Goal: Information Seeking & Learning: Learn about a topic

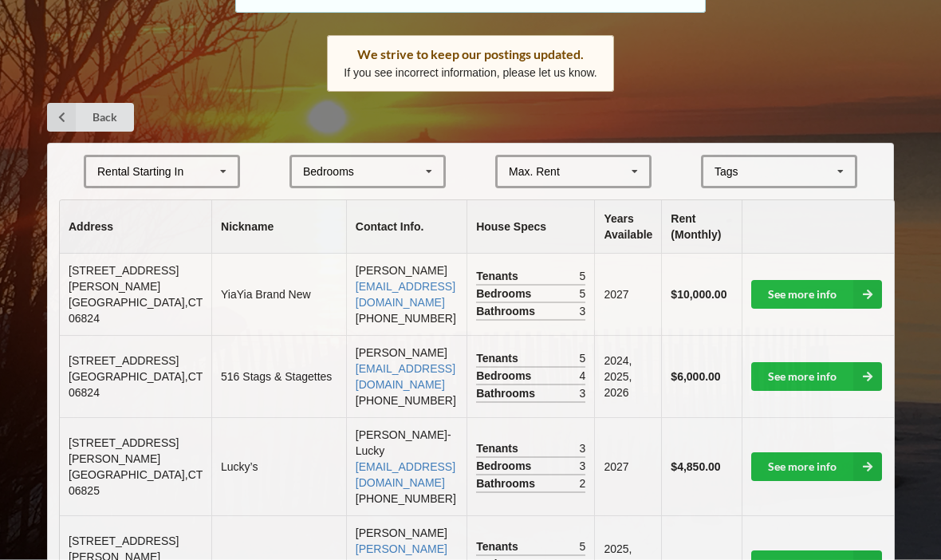
scroll to position [243, 0]
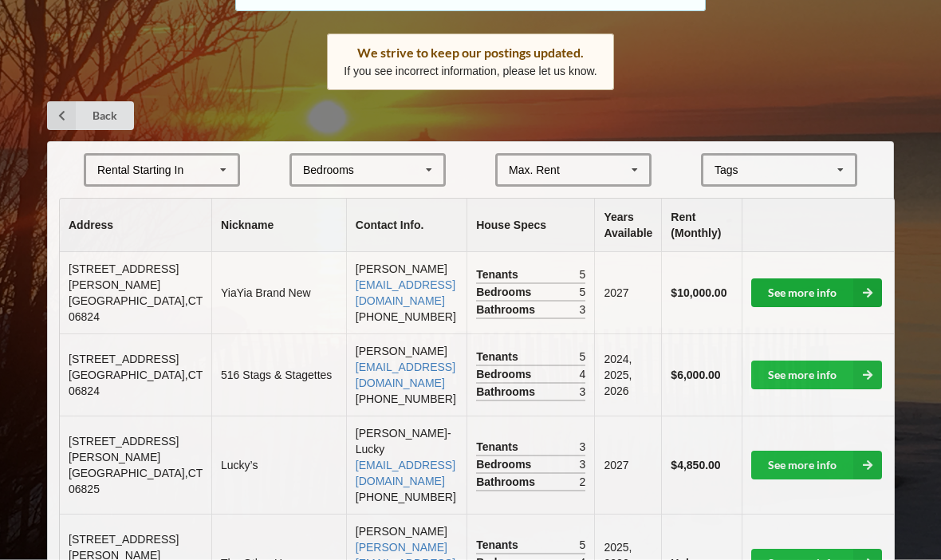
click at [828, 290] on link "See more info" at bounding box center [816, 293] width 131 height 29
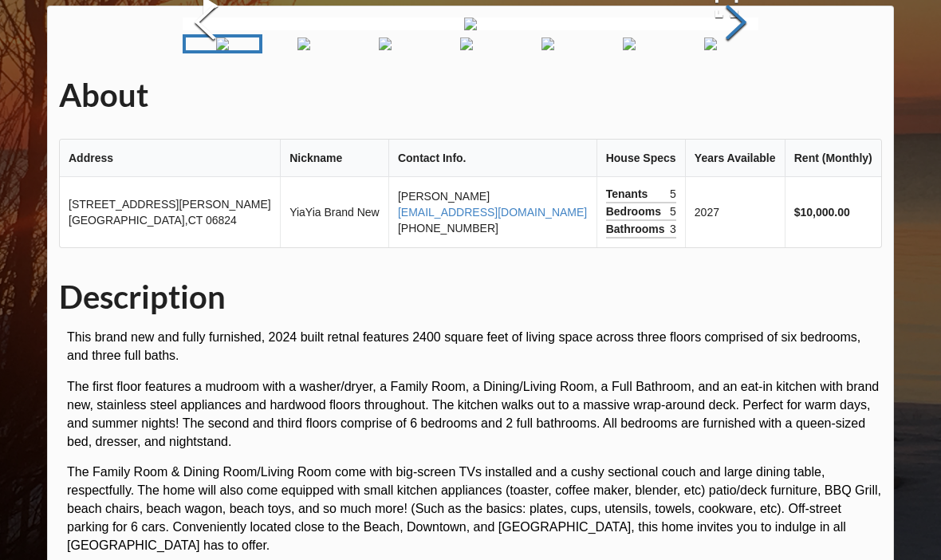
click at [732, 97] on button "Next Slide" at bounding box center [736, 24] width 45 height 144
click at [736, 97] on button "Next Slide" at bounding box center [736, 24] width 45 height 144
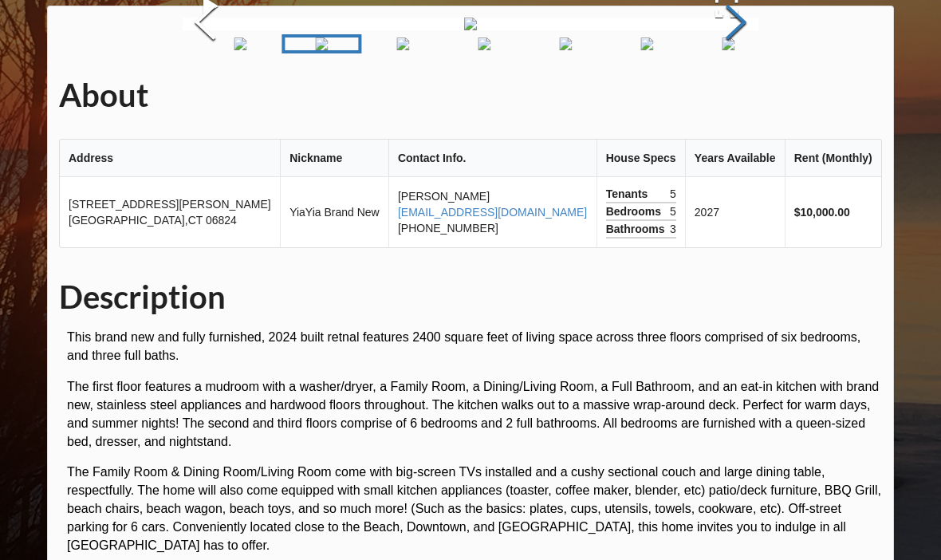
click at [732, 97] on button "Next Slide" at bounding box center [736, 24] width 45 height 144
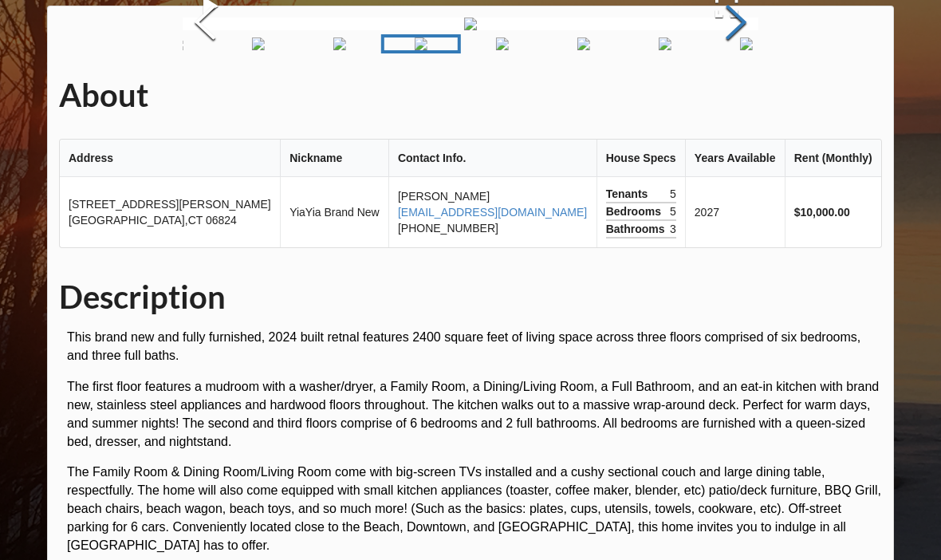
click at [728, 97] on button "Next Slide" at bounding box center [736, 24] width 45 height 144
click at [755, 97] on button "Next Slide" at bounding box center [736, 24] width 45 height 144
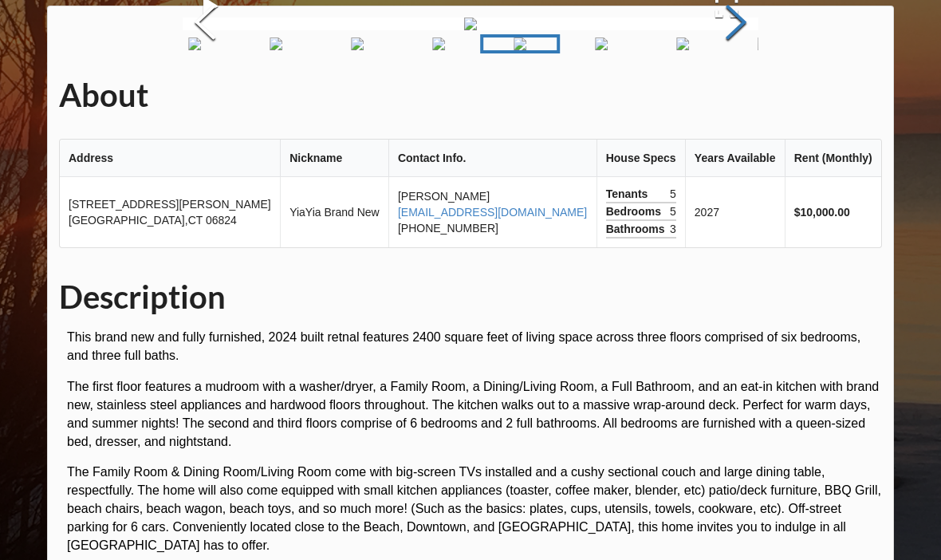
click at [736, 97] on button "Next Slide" at bounding box center [736, 24] width 45 height 144
click at [731, 97] on button "Next Slide" at bounding box center [736, 24] width 45 height 144
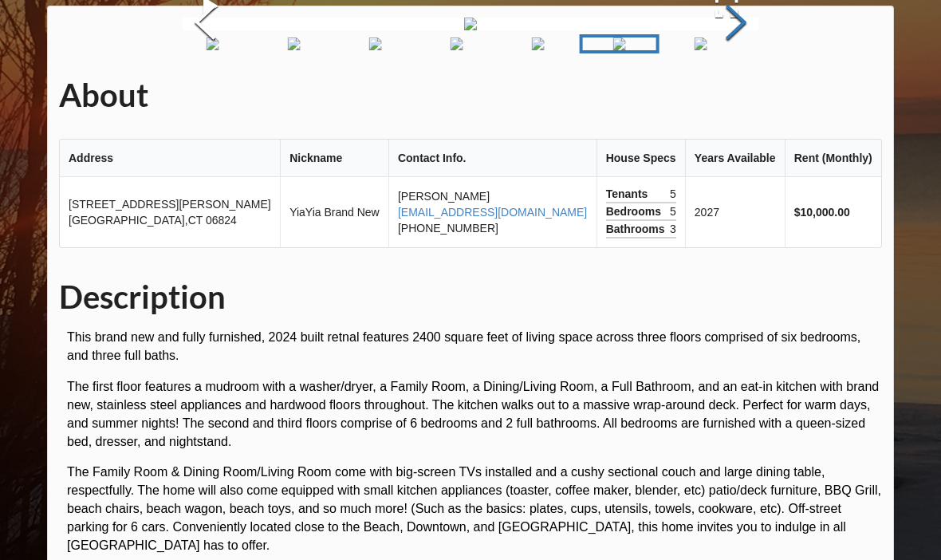
click at [751, 97] on button "Next Slide" at bounding box center [736, 24] width 45 height 144
click at [757, 97] on button "Next Slide" at bounding box center [736, 24] width 45 height 144
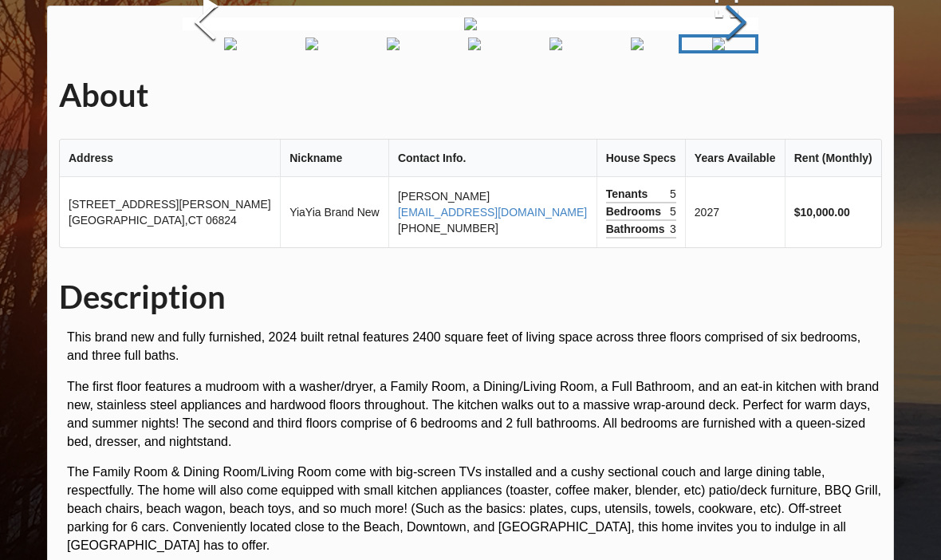
click at [740, 97] on button "Next Slide" at bounding box center [736, 24] width 45 height 144
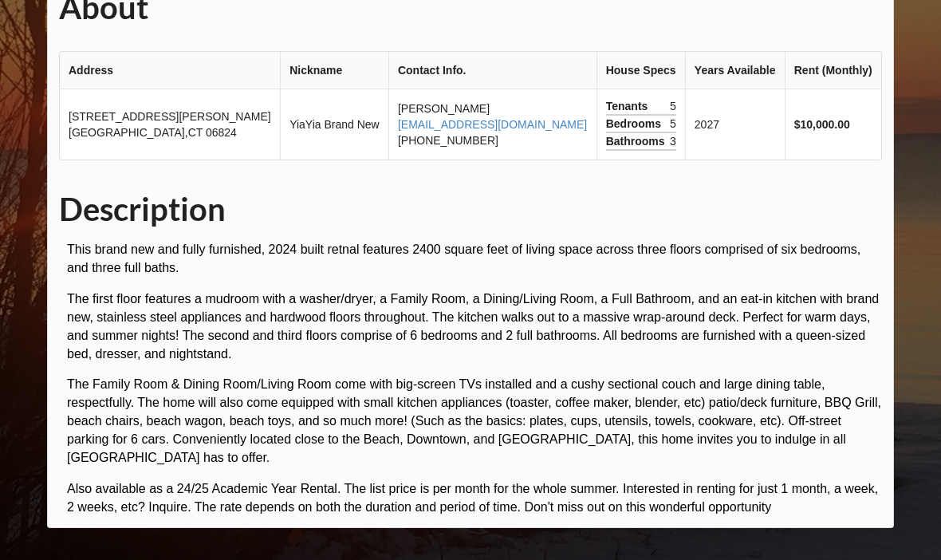
scroll to position [548, 0]
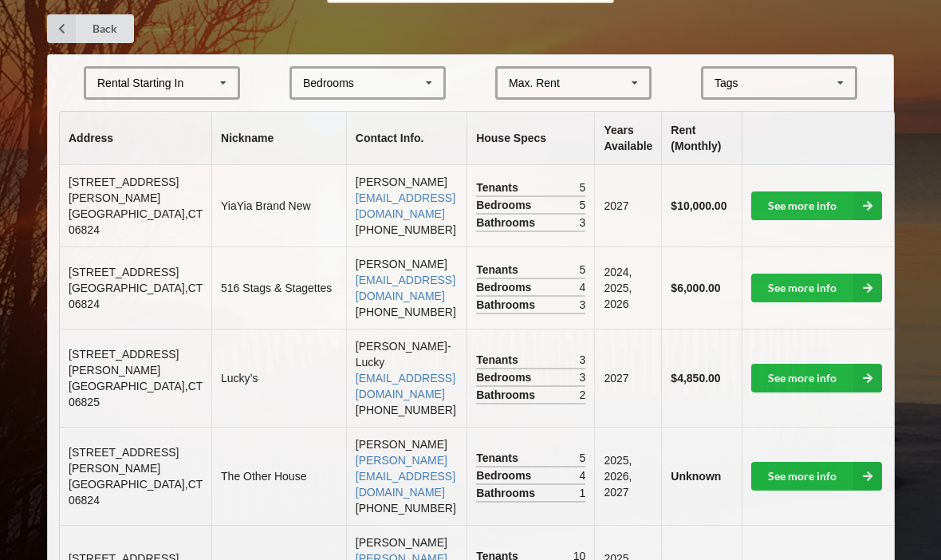
scroll to position [345, 0]
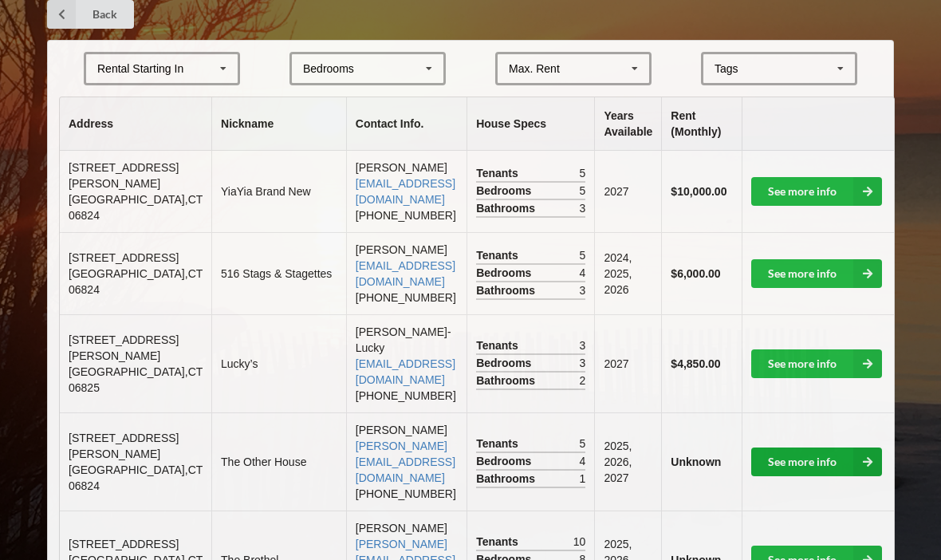
click at [830, 463] on link "See more info" at bounding box center [816, 462] width 131 height 29
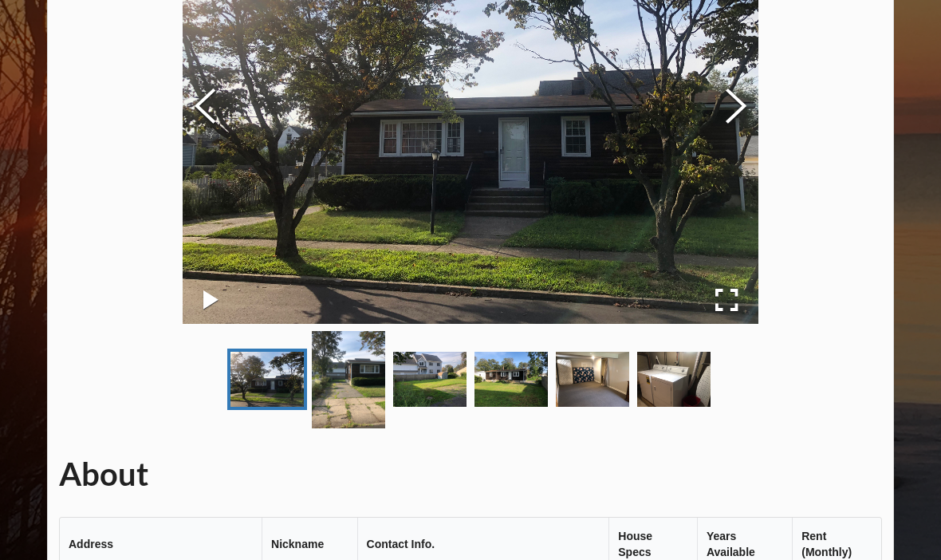
scroll to position [226, 0]
click at [749, 97] on button "Next Slide" at bounding box center [736, 108] width 45 height 144
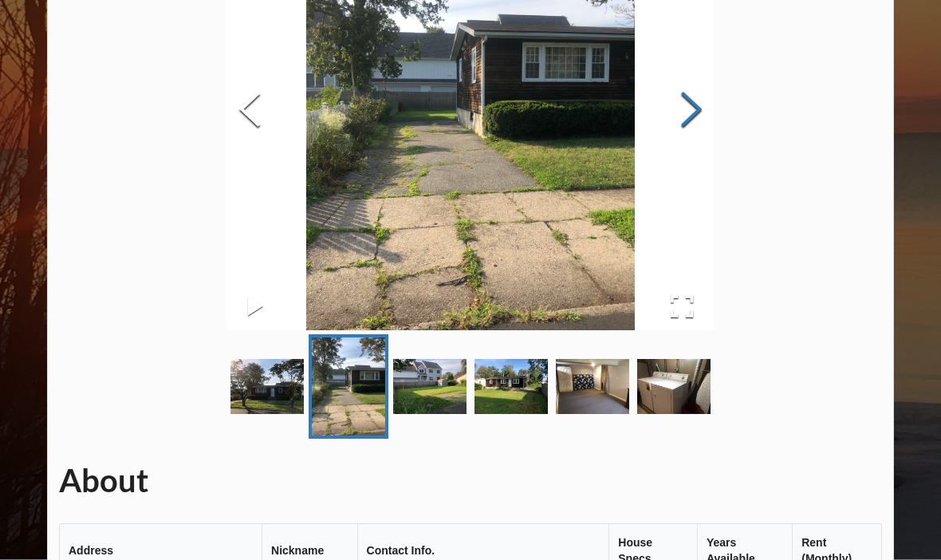
scroll to position [227, 0]
click at [714, 97] on button "Next Slide" at bounding box center [691, 111] width 45 height 144
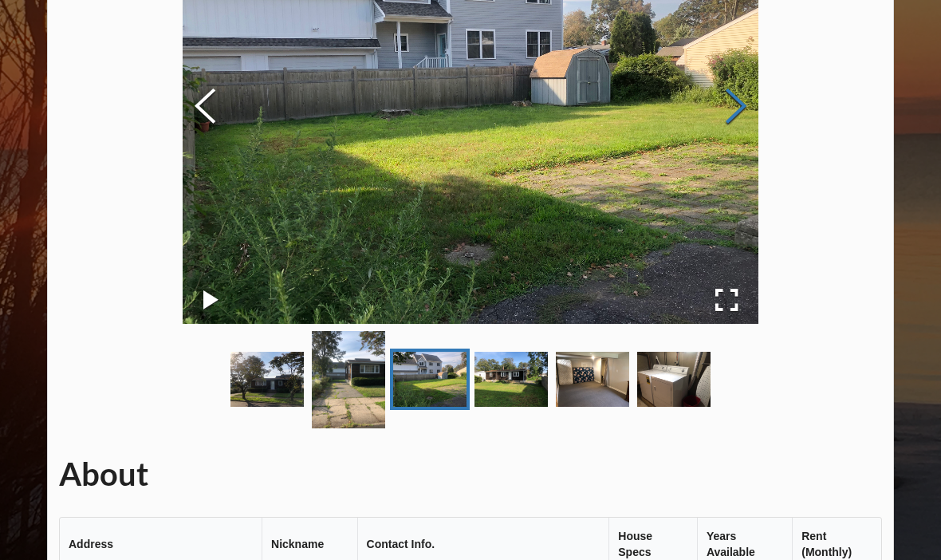
click at [747, 102] on button "Next Slide" at bounding box center [736, 107] width 45 height 144
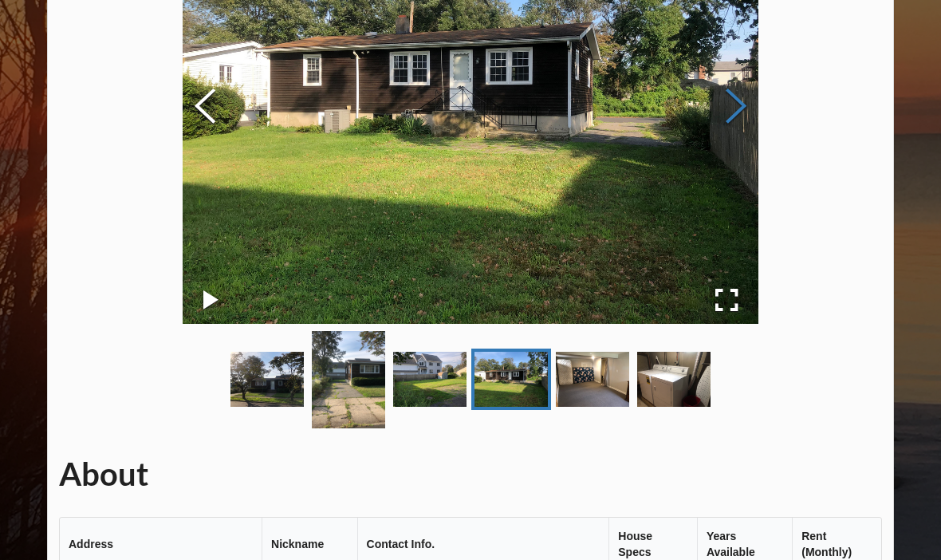
click at [755, 98] on button "Next Slide" at bounding box center [736, 107] width 45 height 144
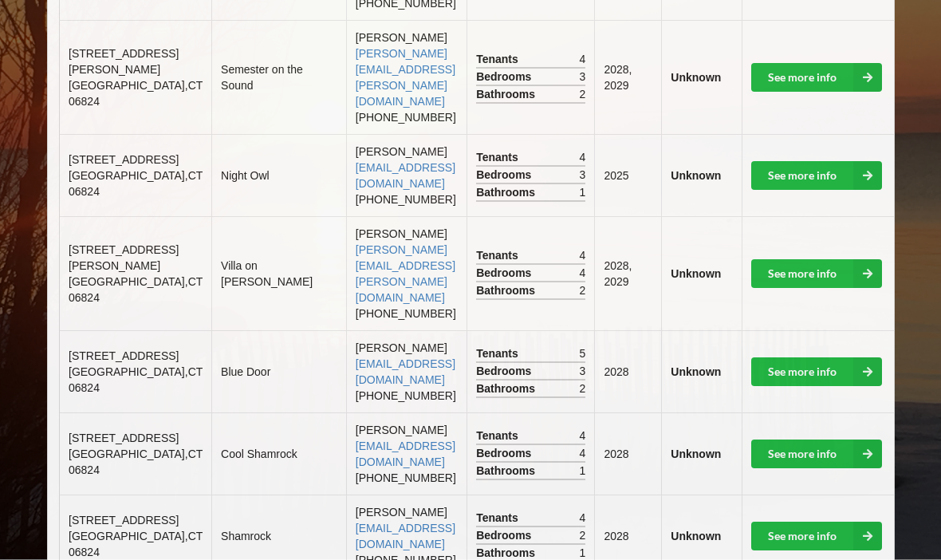
scroll to position [1032, 0]
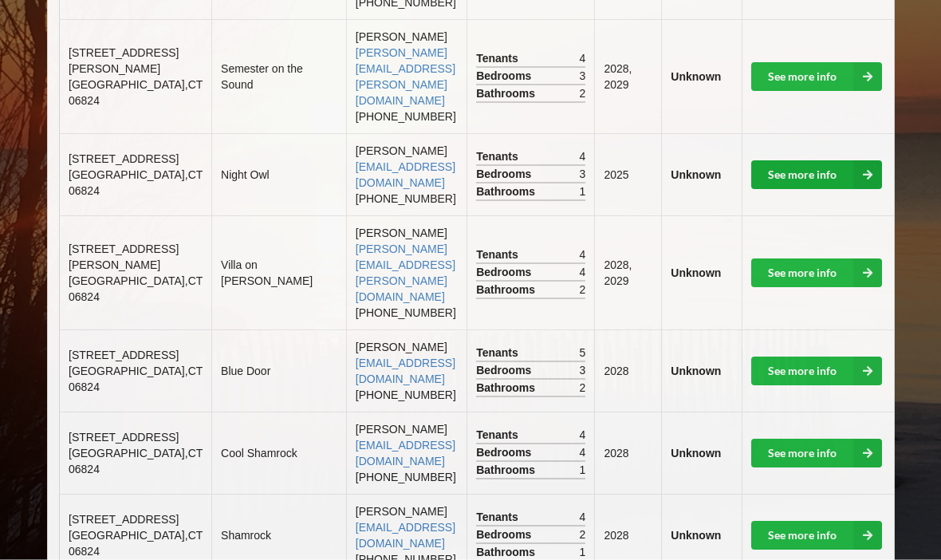
click at [854, 161] on icon at bounding box center [868, 175] width 29 height 29
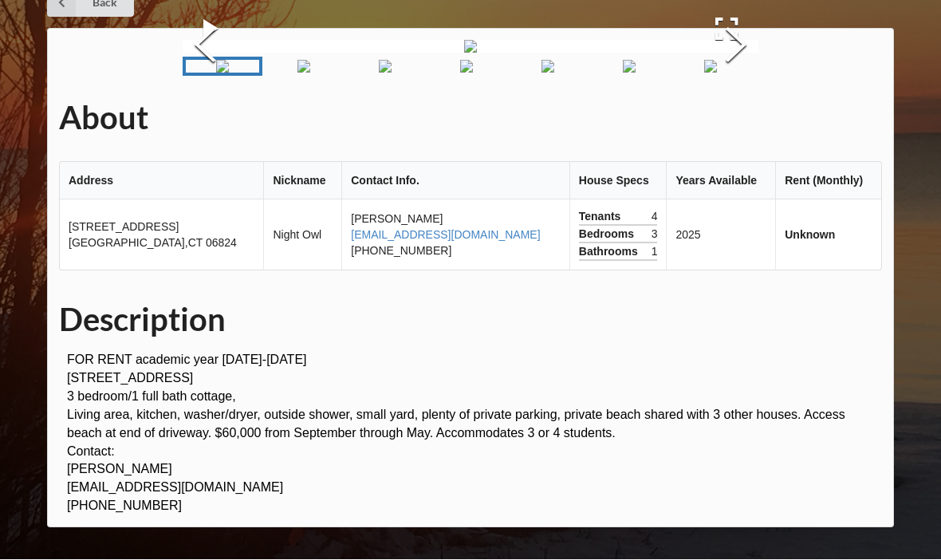
scroll to position [20, 0]
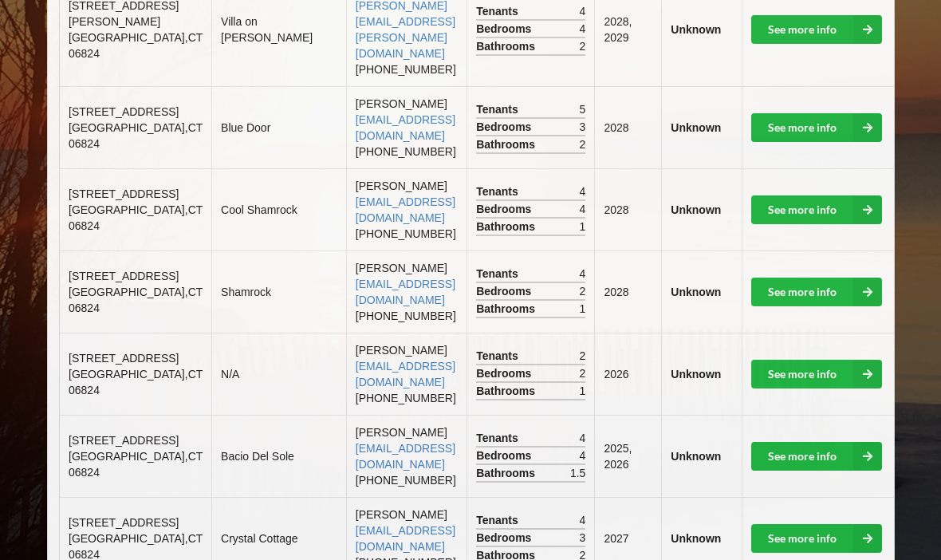
scroll to position [1304, 0]
